Goal: Use online tool/utility: Utilize a website feature to perform a specific function

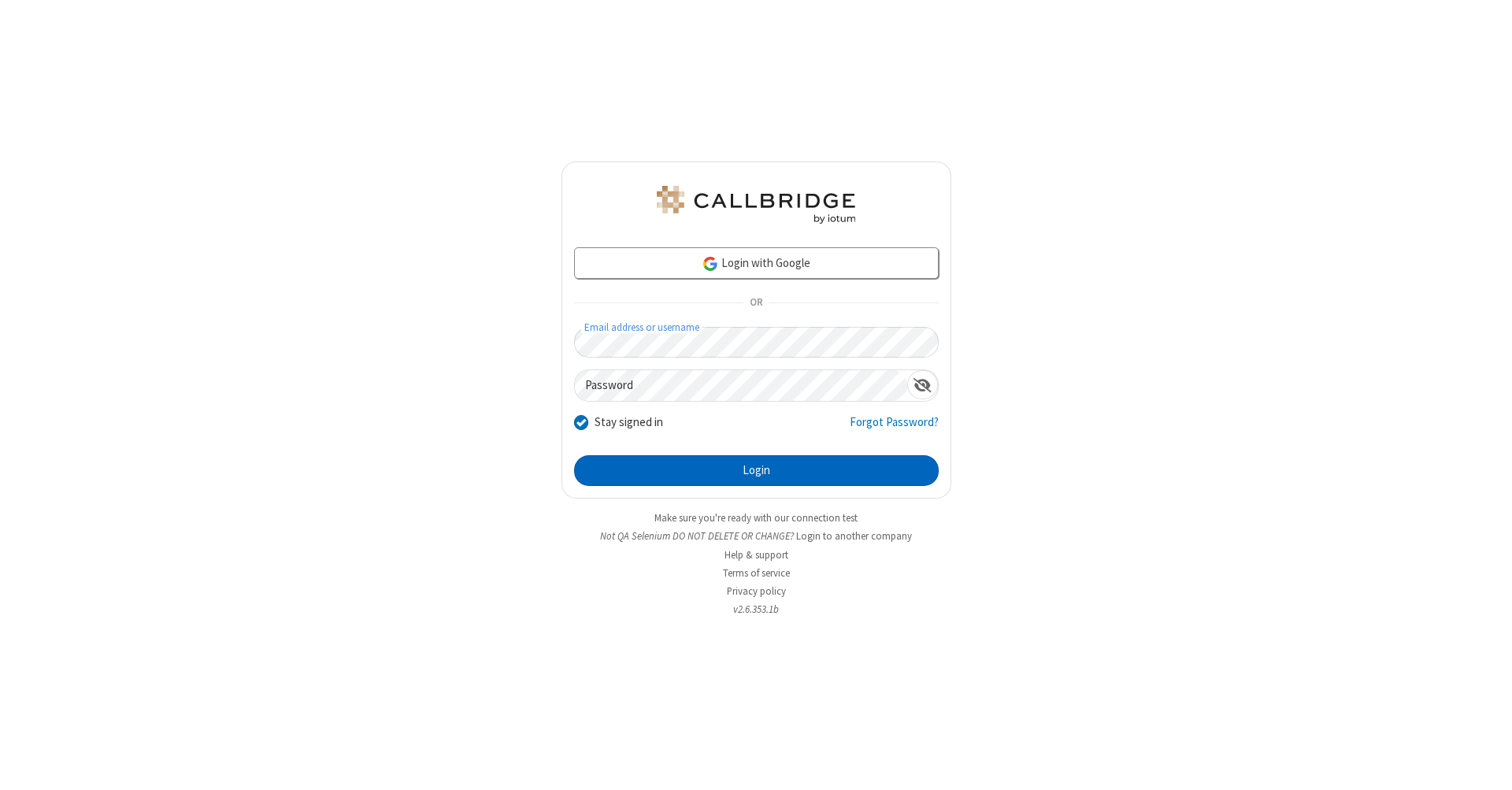
click at [756, 471] on button "Login" at bounding box center [756, 471] width 365 height 31
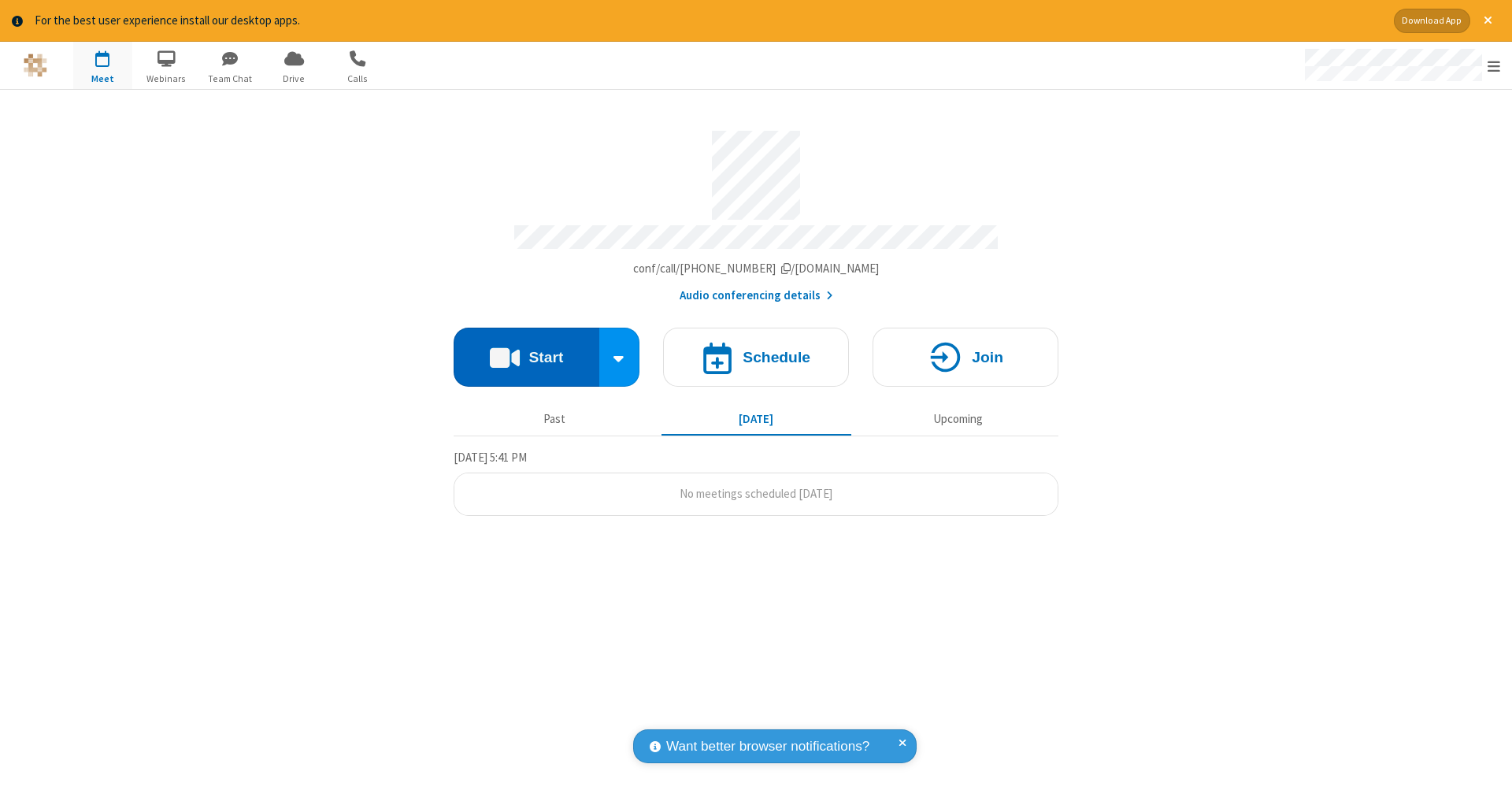
click at [527, 349] on button "Start" at bounding box center [527, 357] width 145 height 59
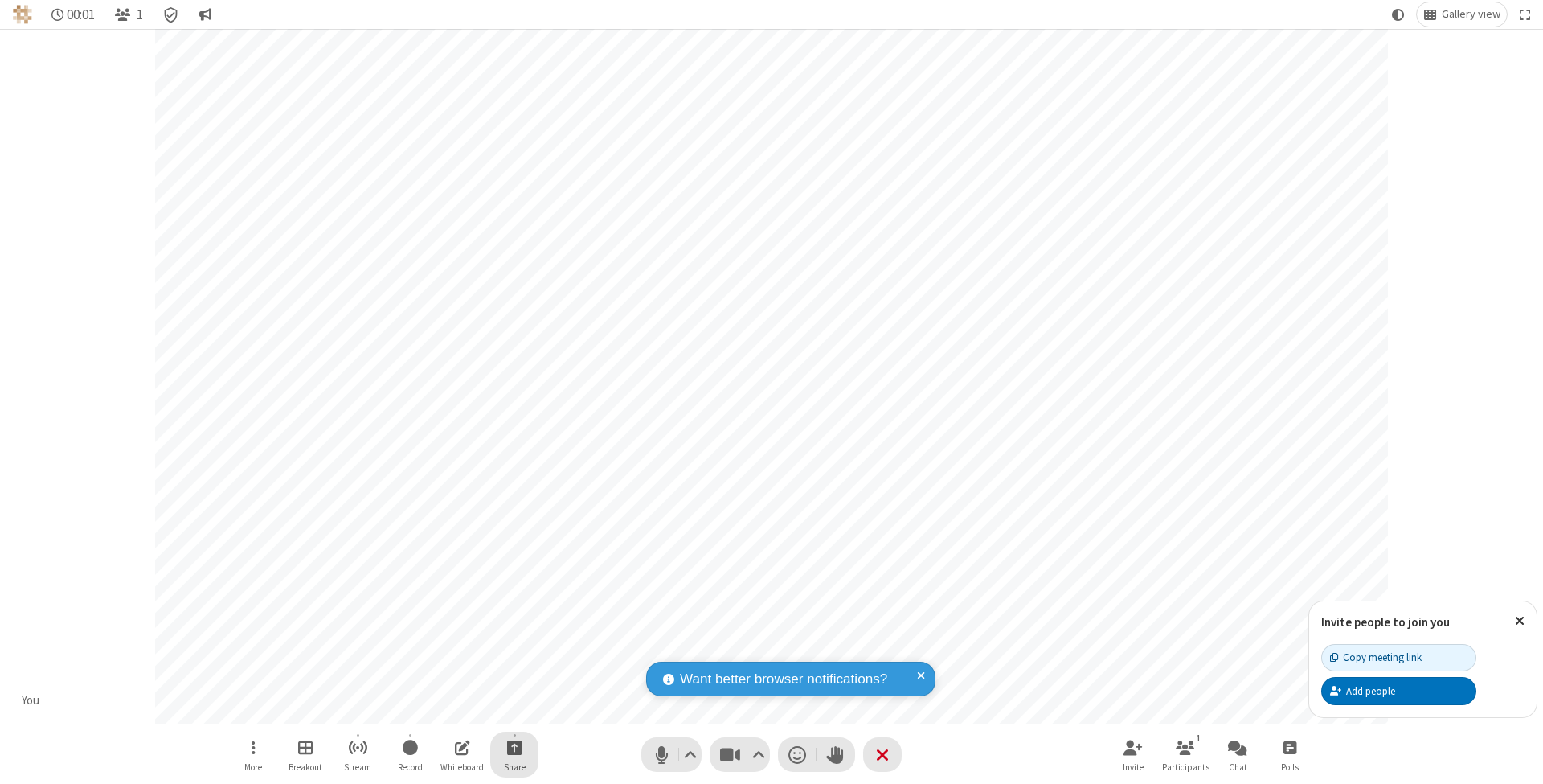
click at [514, 747] on span "Start sharing" at bounding box center [515, 747] width 16 height 20
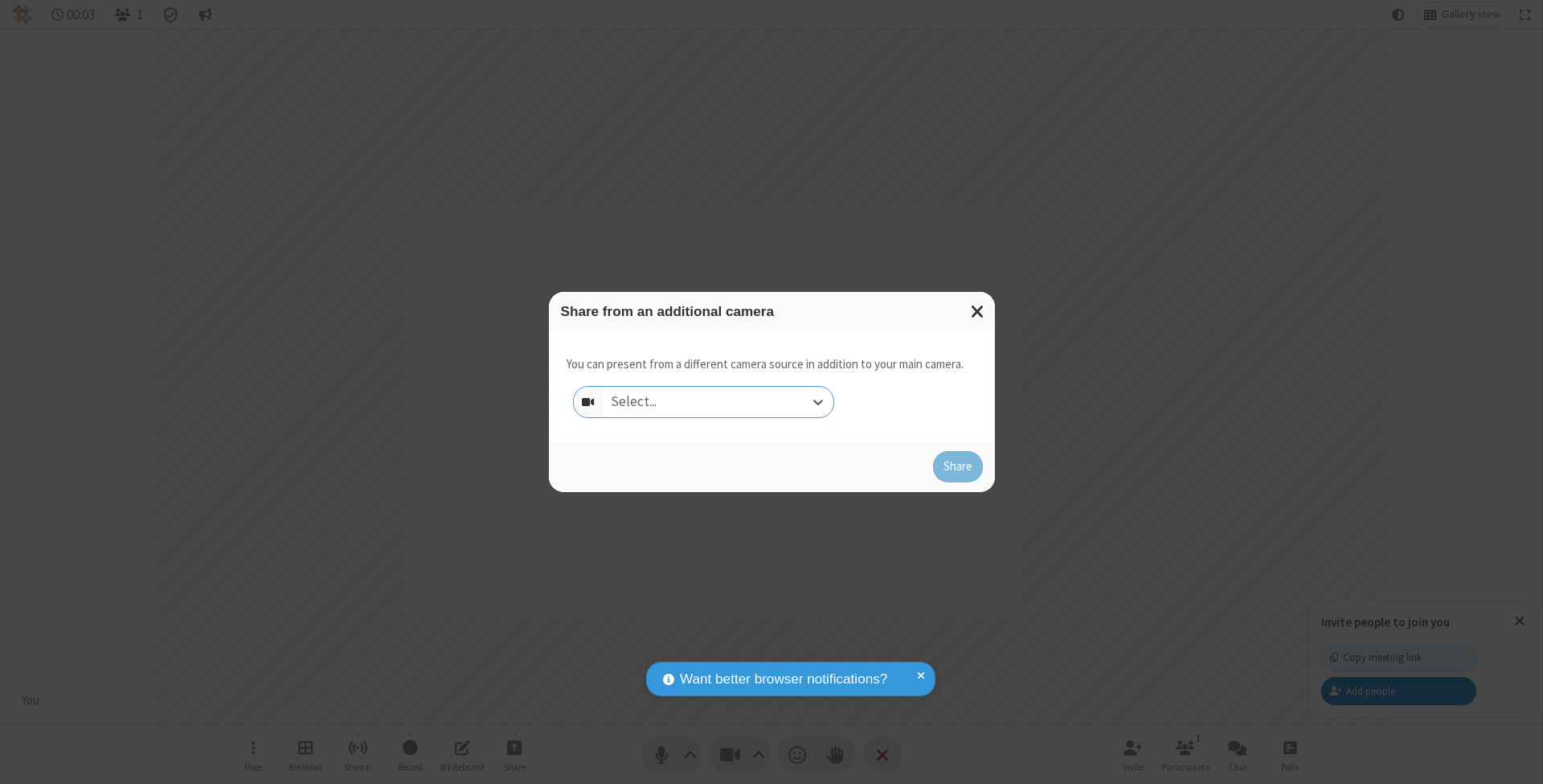
click at [718, 401] on div "Select..." at bounding box center [718, 401] width 230 height 30
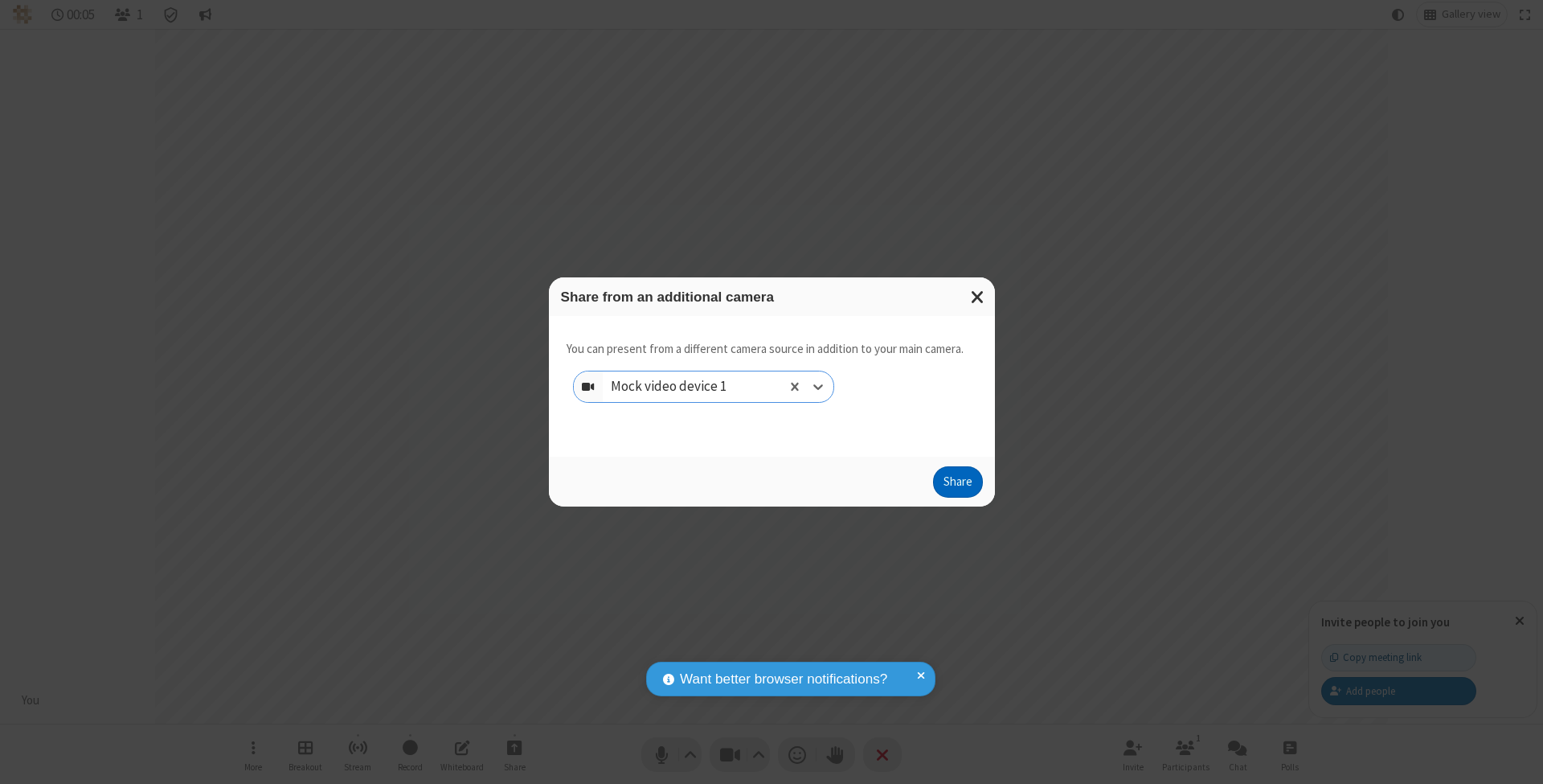
click at [957, 497] on button "Share" at bounding box center [958, 482] width 50 height 32
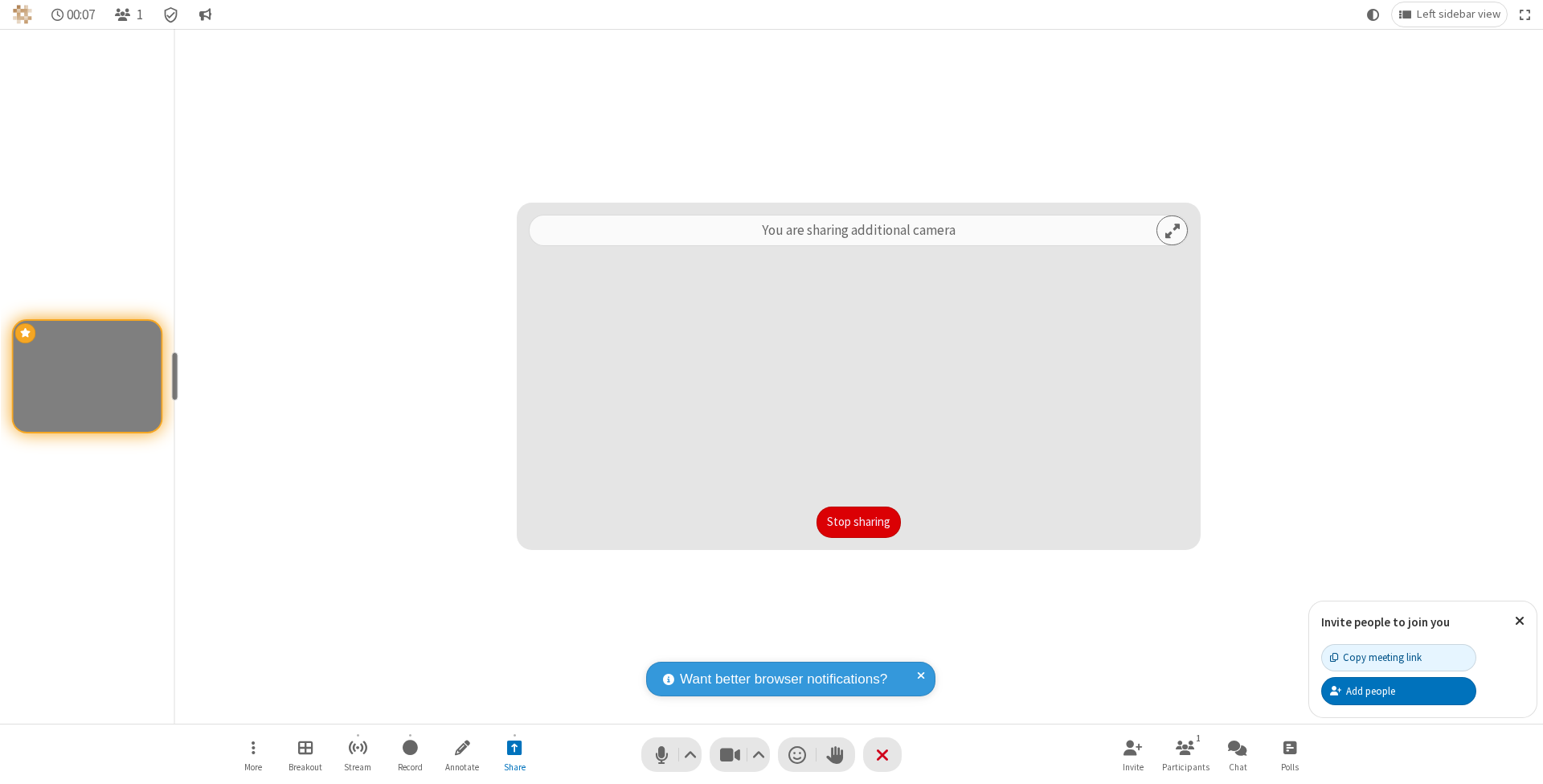
click at [858, 522] on button "Stop sharing" at bounding box center [859, 522] width 85 height 32
